Goal: Understand process/instructions

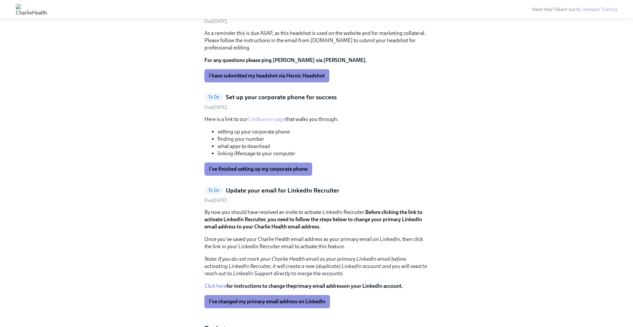
scroll to position [669, 0]
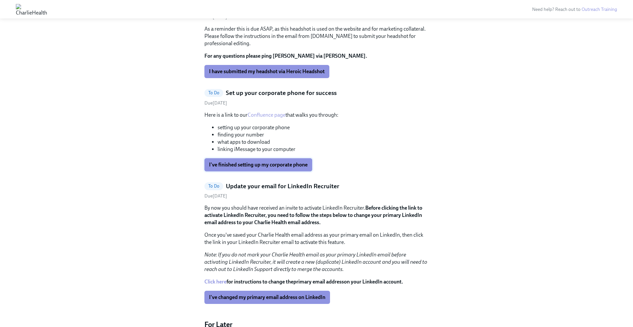
click at [279, 161] on span "I've finished setting up my corporate phone" at bounding box center [258, 164] width 99 height 7
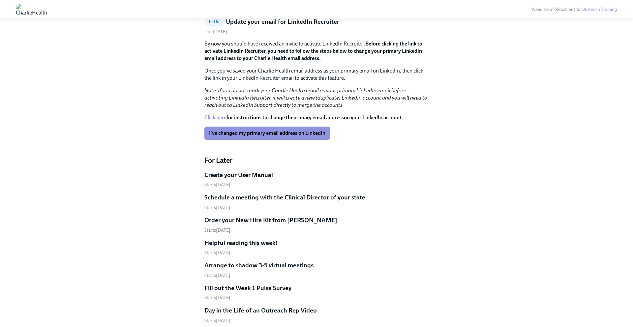
scroll to position [752, 0]
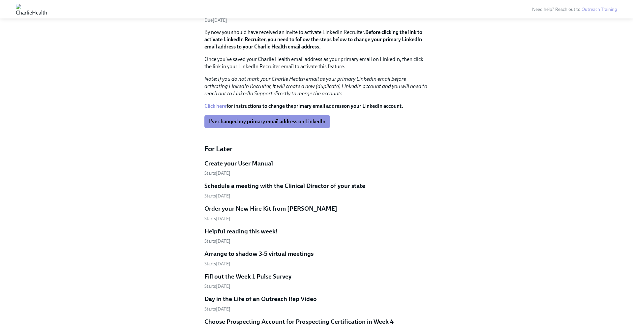
click at [241, 182] on h5 "Schedule a meeting with the Clinical Director of your state" at bounding box center [284, 186] width 161 height 9
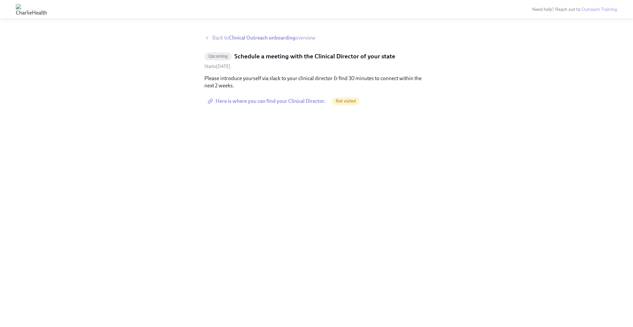
click at [239, 37] on strong "Clinical Outreach onboarding" at bounding box center [262, 38] width 67 height 6
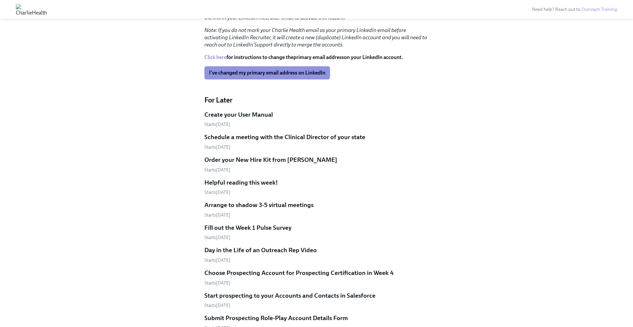
scroll to position [813, 0]
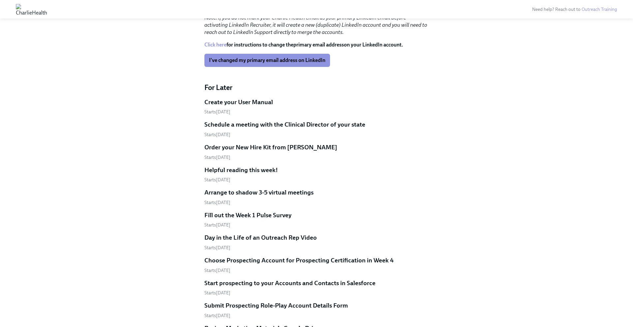
click at [250, 166] on h5 "Helpful reading this week!" at bounding box center [240, 170] width 73 height 9
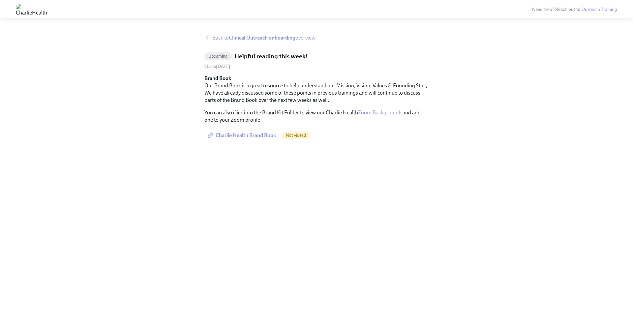
click at [222, 40] on span "Back to Clinical Outreach onboarding overview" at bounding box center [263, 37] width 103 height 7
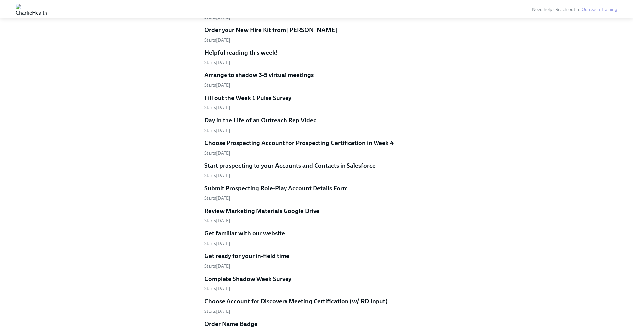
scroll to position [935, 0]
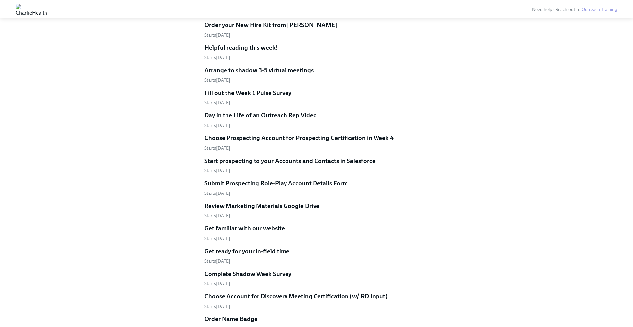
click at [255, 247] on h5 "Get ready for your in-field time" at bounding box center [246, 251] width 85 height 9
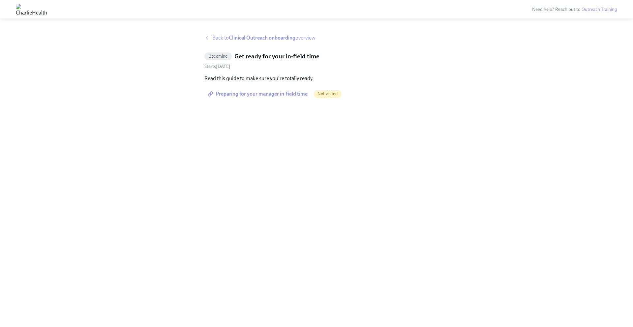
click at [211, 39] on div "Back to Clinical Outreach onboarding overview" at bounding box center [316, 37] width 224 height 7
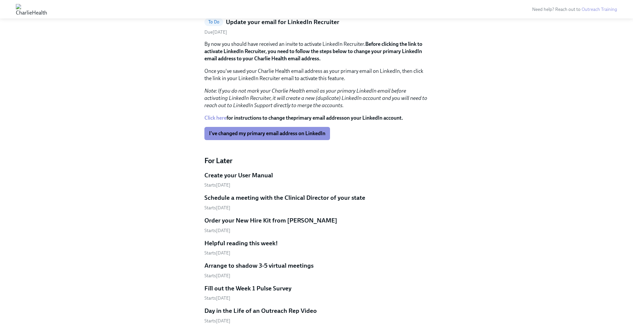
scroll to position [744, 0]
